Goal: Transaction & Acquisition: Subscribe to service/newsletter

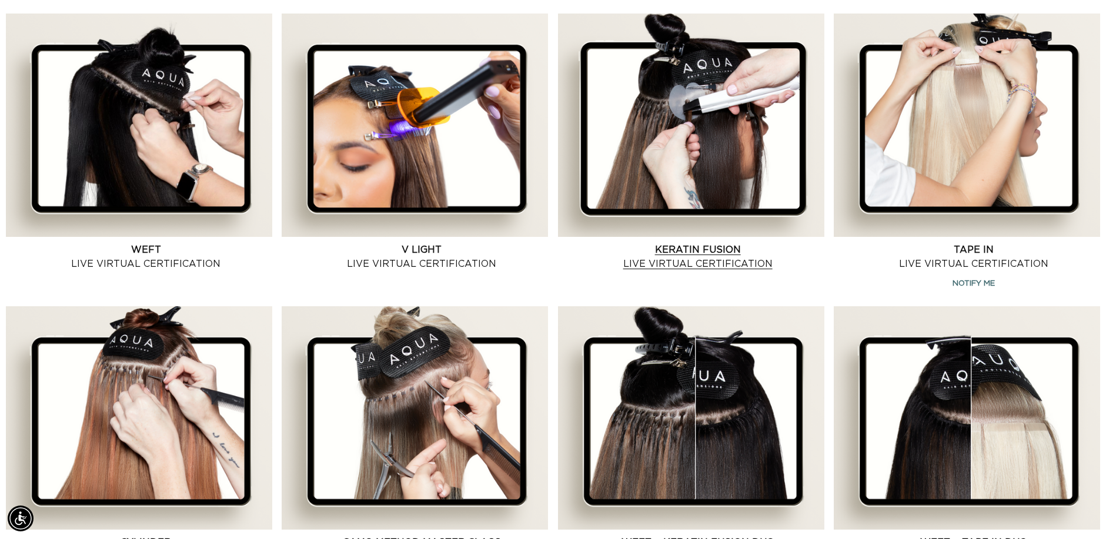
click at [768, 243] on link "Keratin Fusion Live Virtual Certification" at bounding box center [697, 257] width 253 height 28
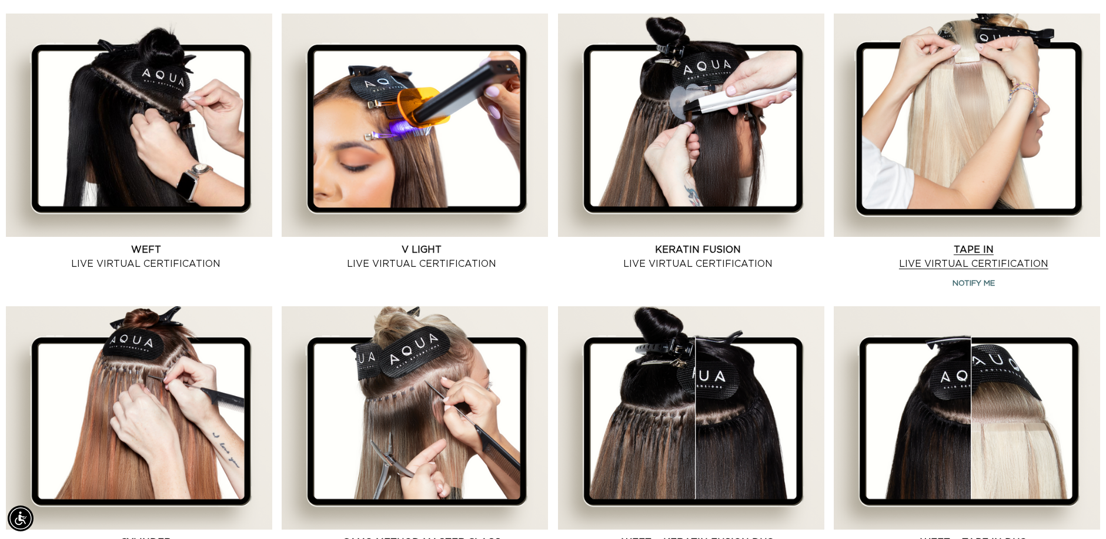
click at [1049, 243] on link "Tape In Live Virtual Certification" at bounding box center [973, 257] width 253 height 28
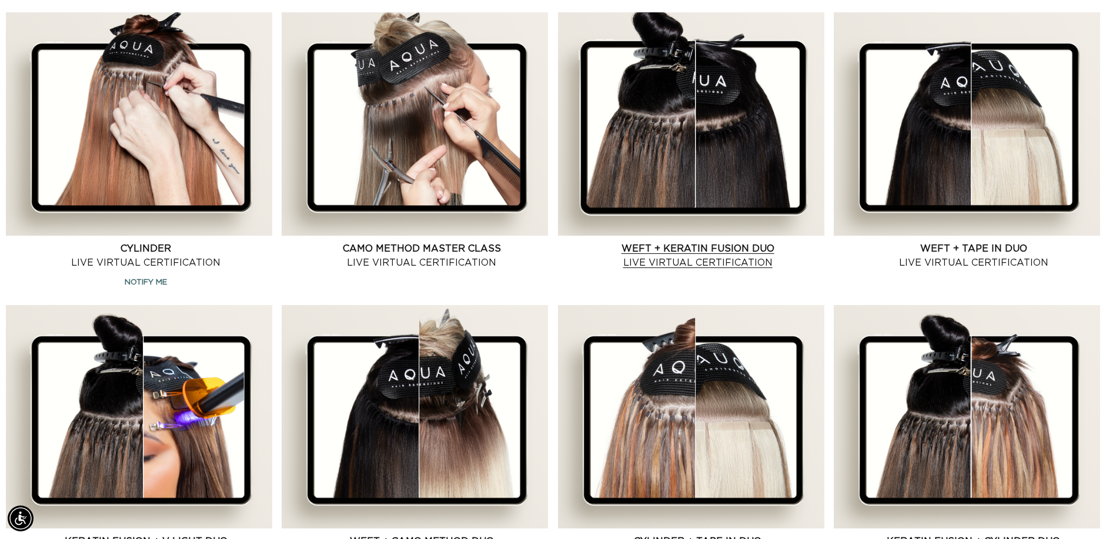
scroll to position [0, 0]
click at [725, 242] on link "Weft + Keratin Fusion Duo Live Virtual Certification" at bounding box center [697, 256] width 253 height 28
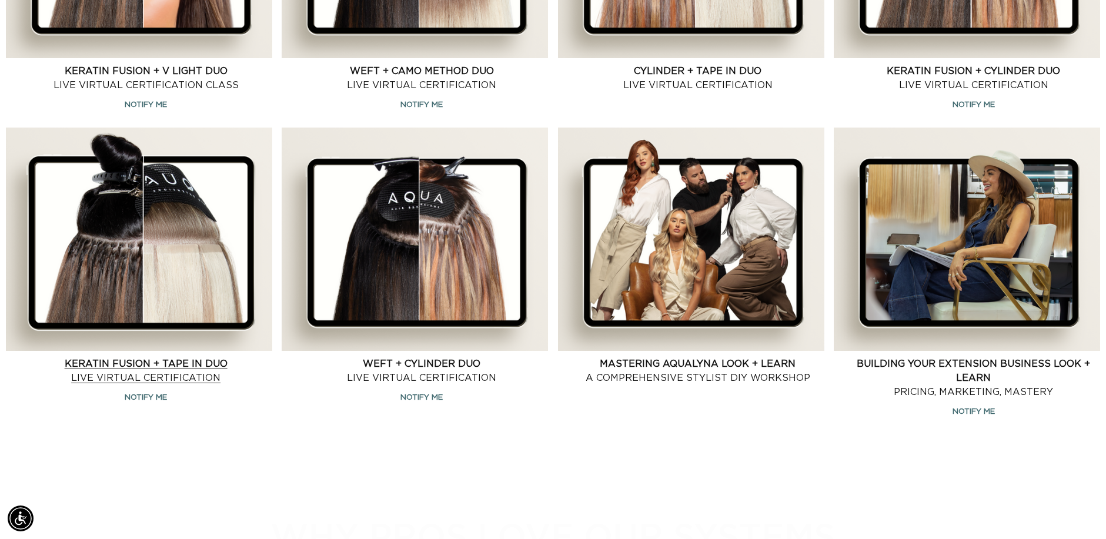
scroll to position [0, 1017]
click at [169, 357] on link "Keratin Fusion + Tape in Duo Live Virtual Certification" at bounding box center [145, 371] width 253 height 28
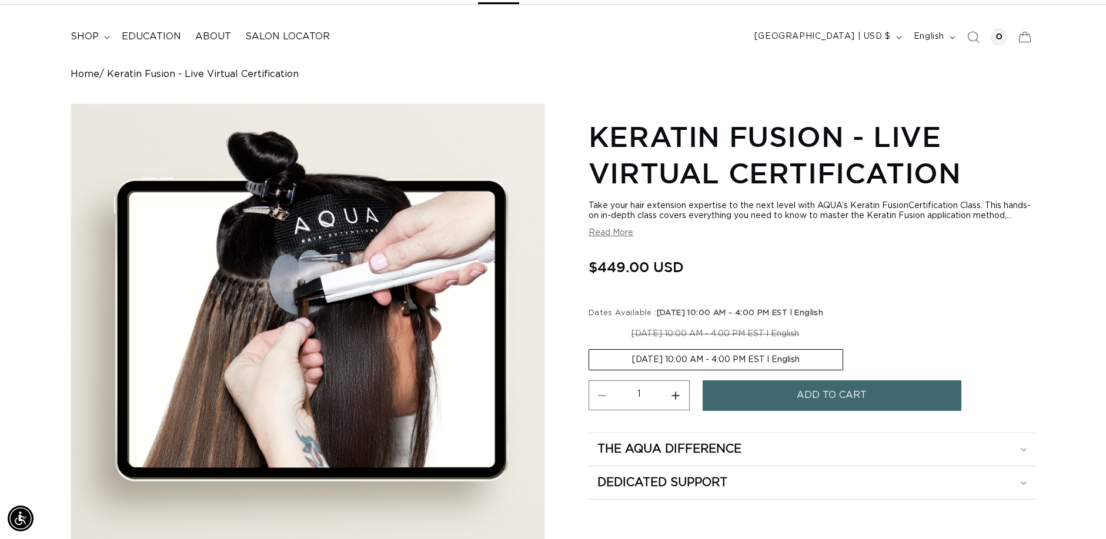
scroll to position [0, 1017]
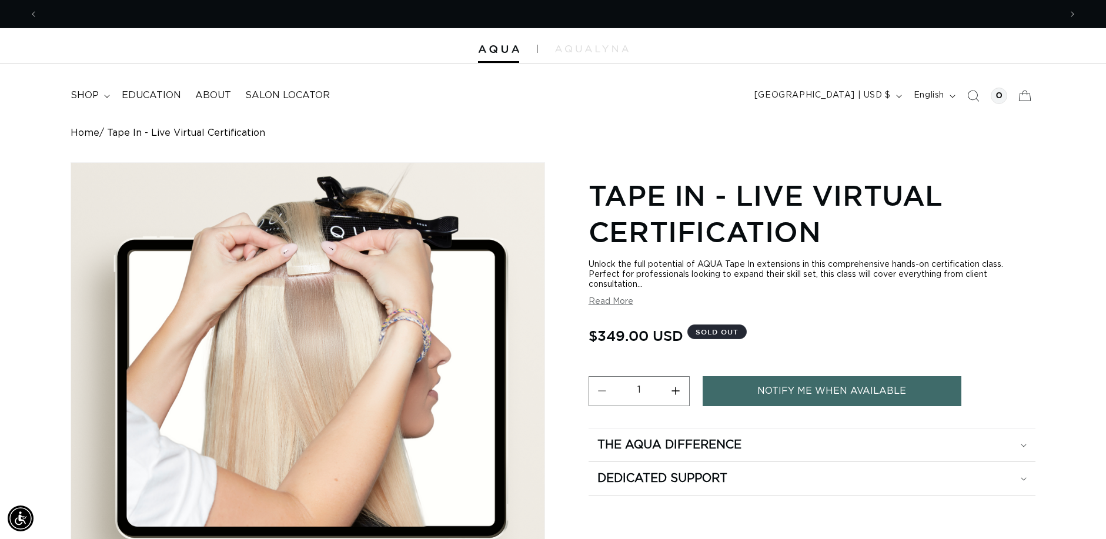
scroll to position [0, 1017]
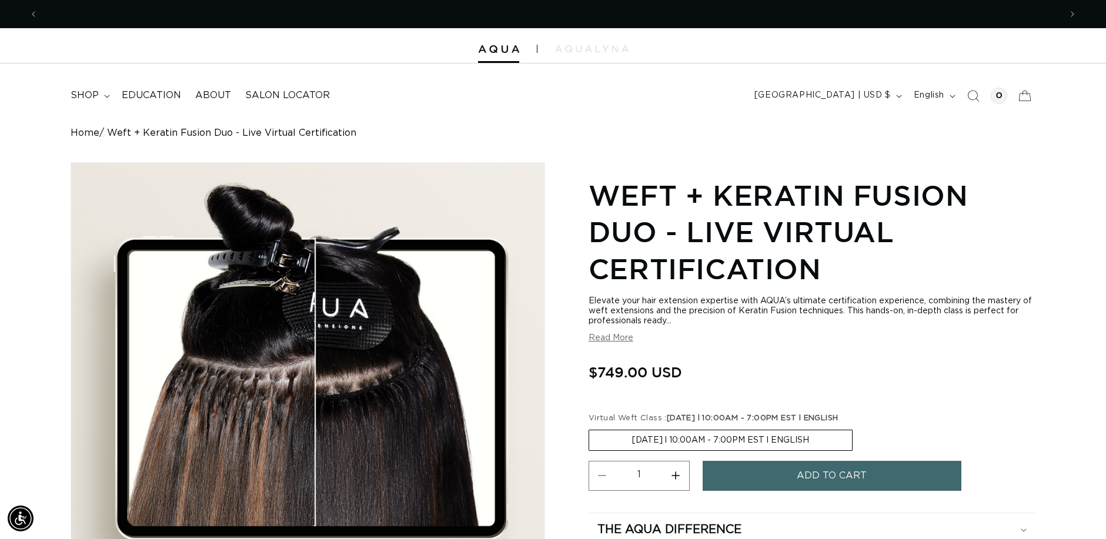
scroll to position [0, 1017]
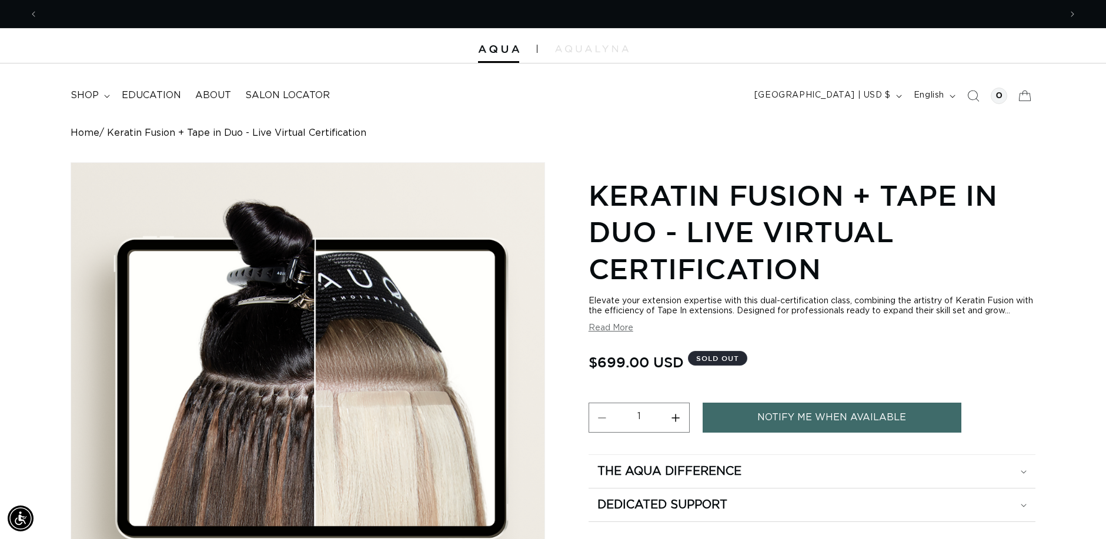
click at [811, 433] on link "Notify Me When Available" at bounding box center [832, 418] width 259 height 30
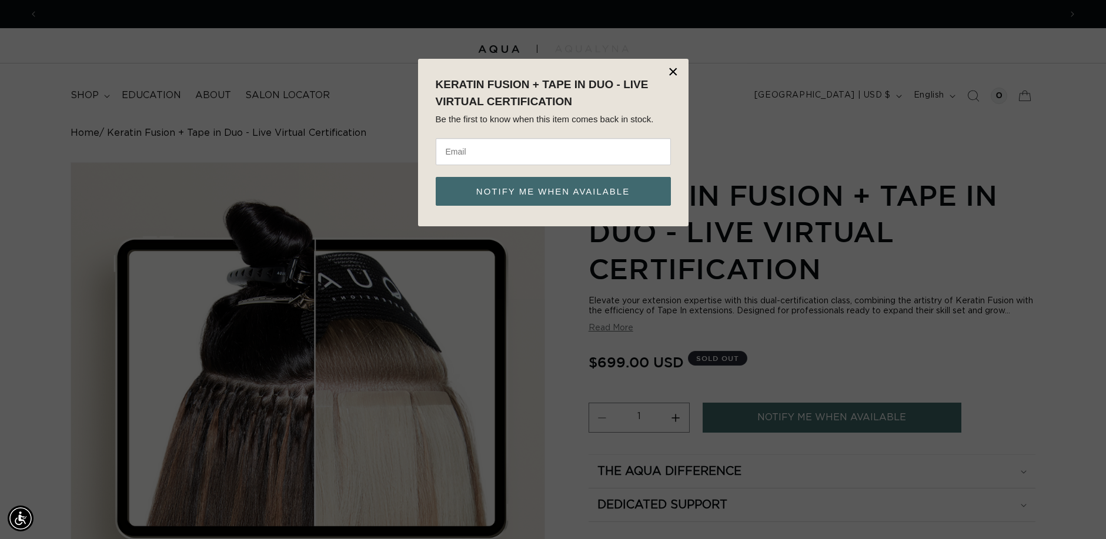
scroll to position [0, 1017]
click at [479, 146] on input "email" at bounding box center [553, 151] width 235 height 27
type input "[EMAIL_ADDRESS][DOMAIN_NAME]"
click at [509, 195] on button "Notify me when available" at bounding box center [553, 191] width 235 height 29
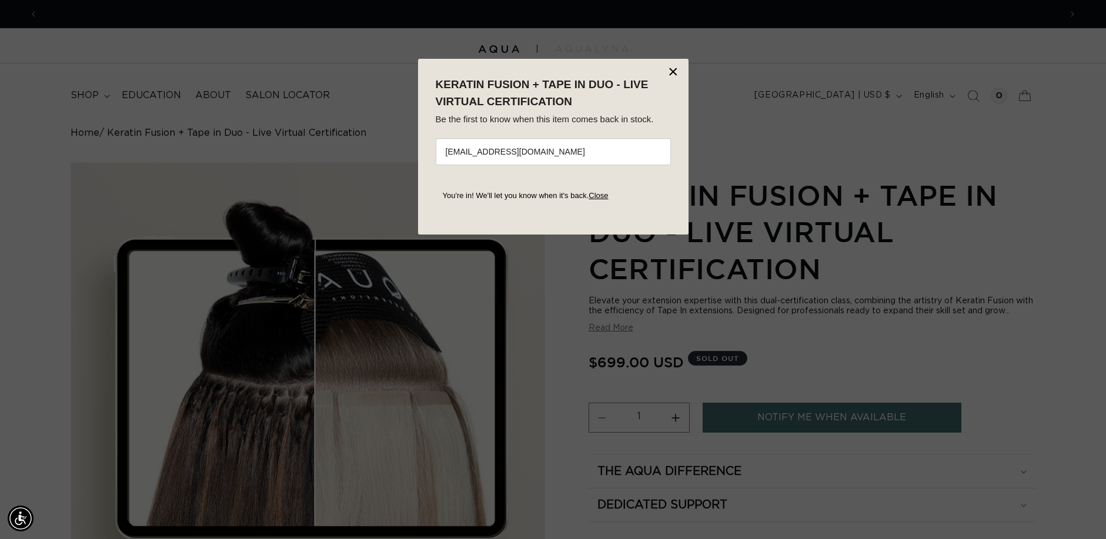
scroll to position [0, 2035]
click at [671, 67] on button "×" at bounding box center [674, 72] width 12 height 18
